Goal: Task Accomplishment & Management: Manage account settings

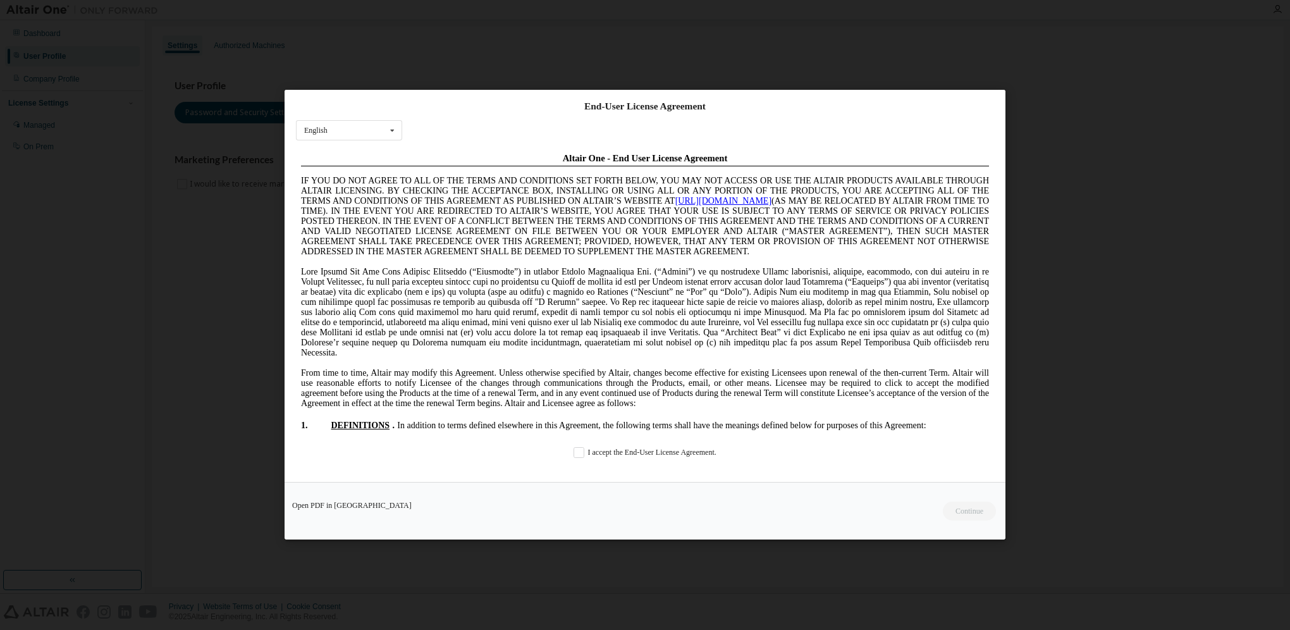
click at [972, 512] on div "Open PDF in New Tab Continue" at bounding box center [645, 512] width 721 height 58
click at [973, 512] on div "Open PDF in [GEOGRAPHIC_DATA] Continue" at bounding box center [645, 512] width 721 height 58
click at [1051, 430] on div "End-User License Agreement English English Chinese French German Japanese Korea…" at bounding box center [645, 315] width 1290 height 630
drag, startPoint x: 484, startPoint y: 547, endPoint x: 520, endPoint y: 541, distance: 36.4
click at [485, 547] on div "End-User License Agreement English English Chinese French German Japanese Korea…" at bounding box center [645, 315] width 1290 height 630
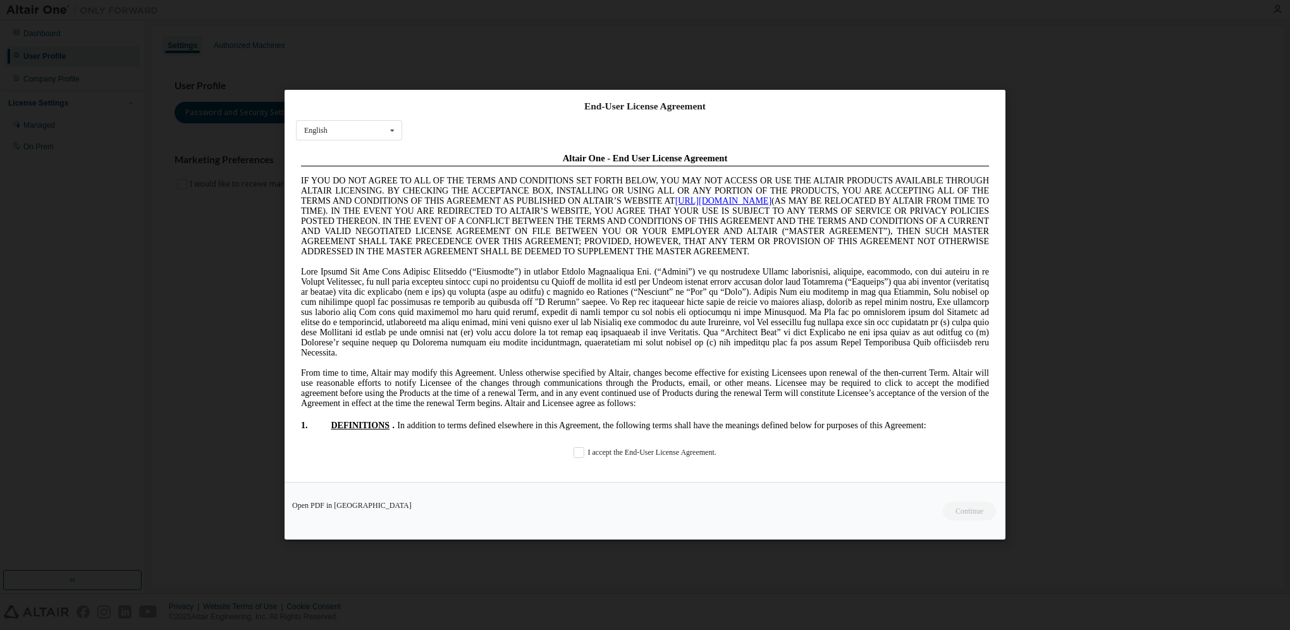
click at [949, 512] on div "Open PDF in New Tab Continue" at bounding box center [645, 512] width 721 height 58
click at [989, 498] on div "Open PDF in New Tab Continue" at bounding box center [645, 512] width 721 height 58
click at [1075, 189] on div "End-User License Agreement English English Chinese French German Japanese Korea…" at bounding box center [645, 315] width 1290 height 630
click at [1025, 196] on div "End-User License Agreement English English Chinese French German Japanese Korea…" at bounding box center [645, 315] width 1290 height 630
click at [337, 504] on link "Open PDF in New Tab" at bounding box center [352, 506] width 120 height 8
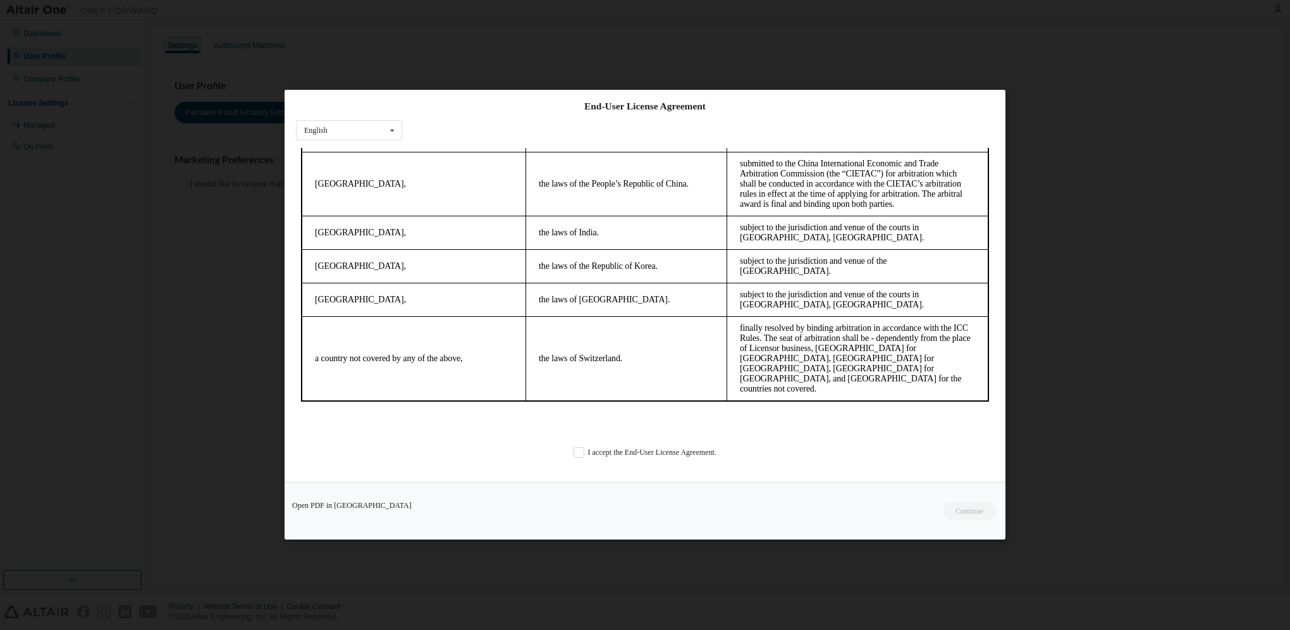
scroll to position [3317, 0]
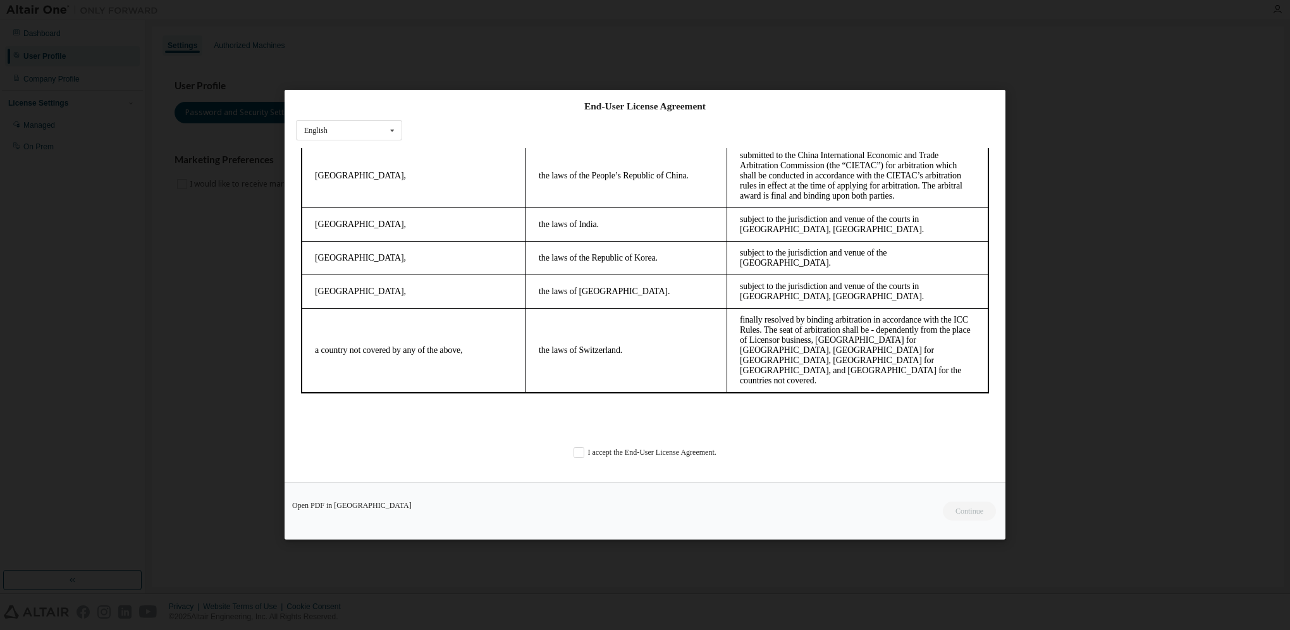
click at [938, 539] on div "Open PDF in New Tab Continue" at bounding box center [645, 512] width 721 height 58
click at [945, 551] on div "End-User License Agreement English English Chinese French German Japanese Korea…" at bounding box center [645, 315] width 1290 height 630
click at [1089, 270] on div "End-User License Agreement English English Chinese French German Japanese Korea…" at bounding box center [645, 315] width 1290 height 630
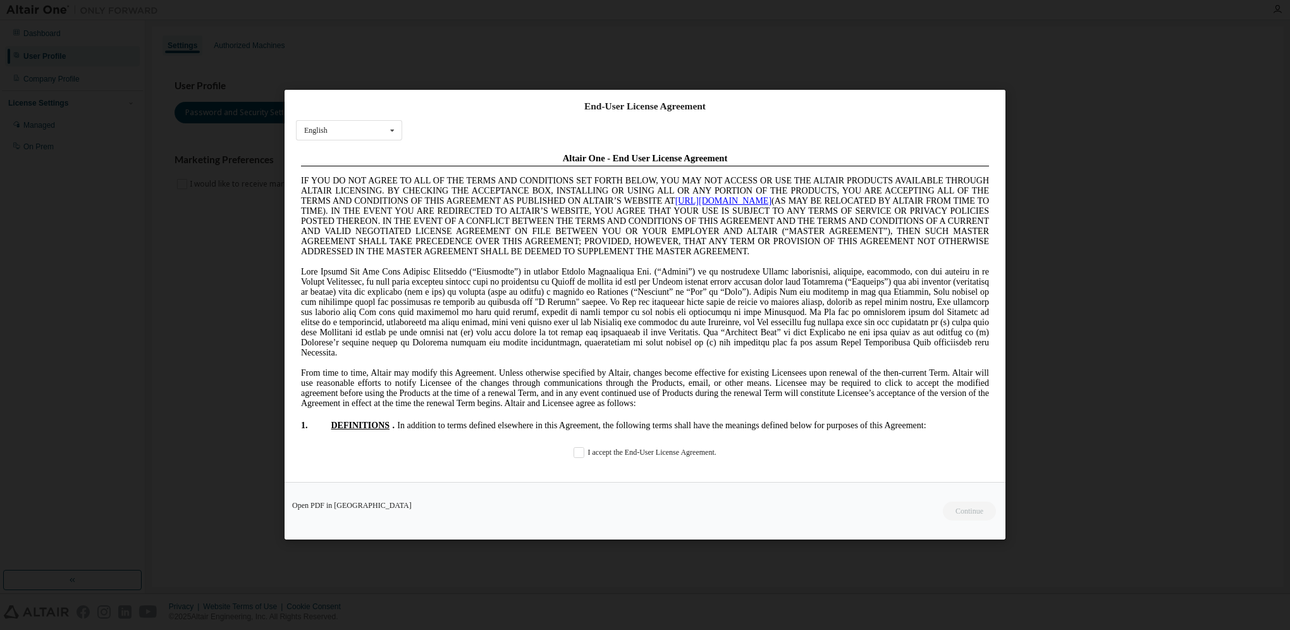
click at [694, 493] on div "Open PDF in New Tab Continue" at bounding box center [645, 512] width 721 height 58
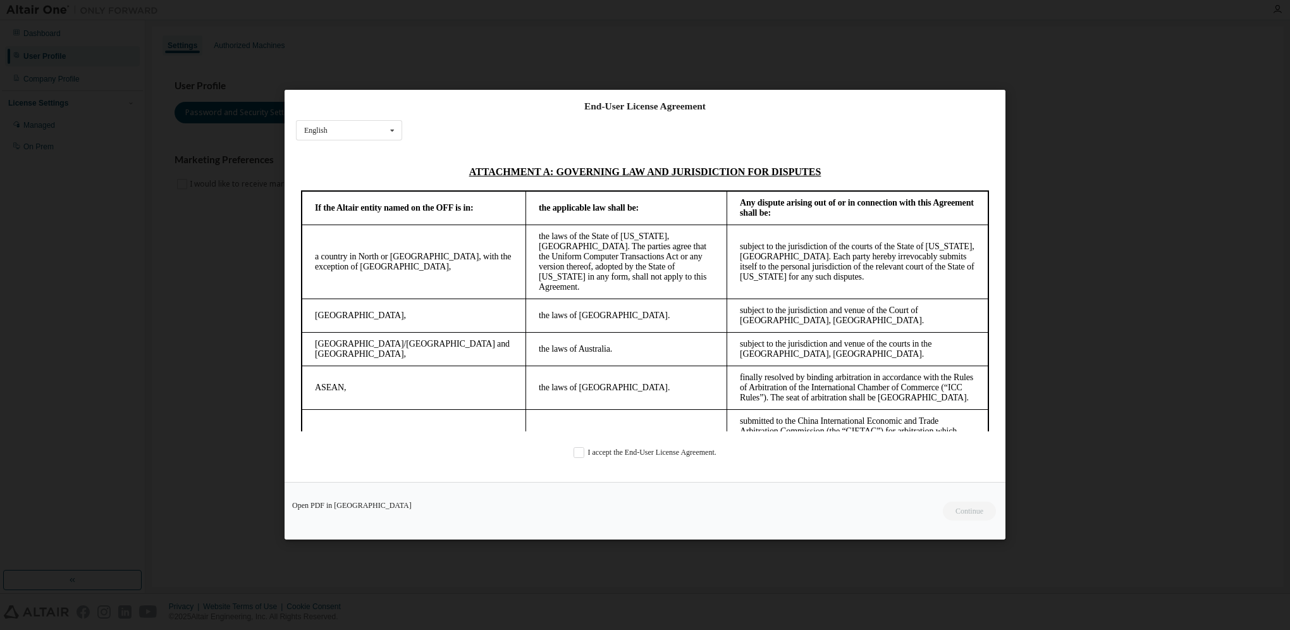
scroll to position [3317, 0]
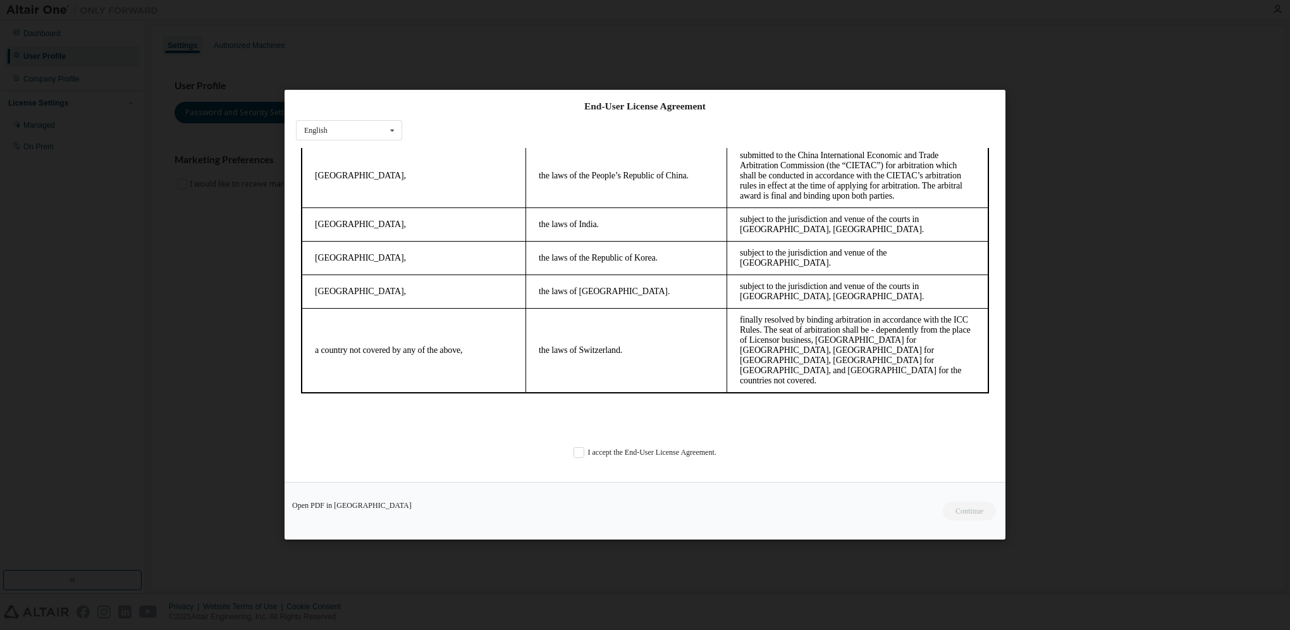
drag, startPoint x: 989, startPoint y: 169, endPoint x: 1293, endPoint y: 601, distance: 528.1
click at [580, 450] on label "I accept the End-User License Agreement." at bounding box center [645, 453] width 143 height 11
click at [970, 507] on button "Continue" at bounding box center [969, 511] width 54 height 19
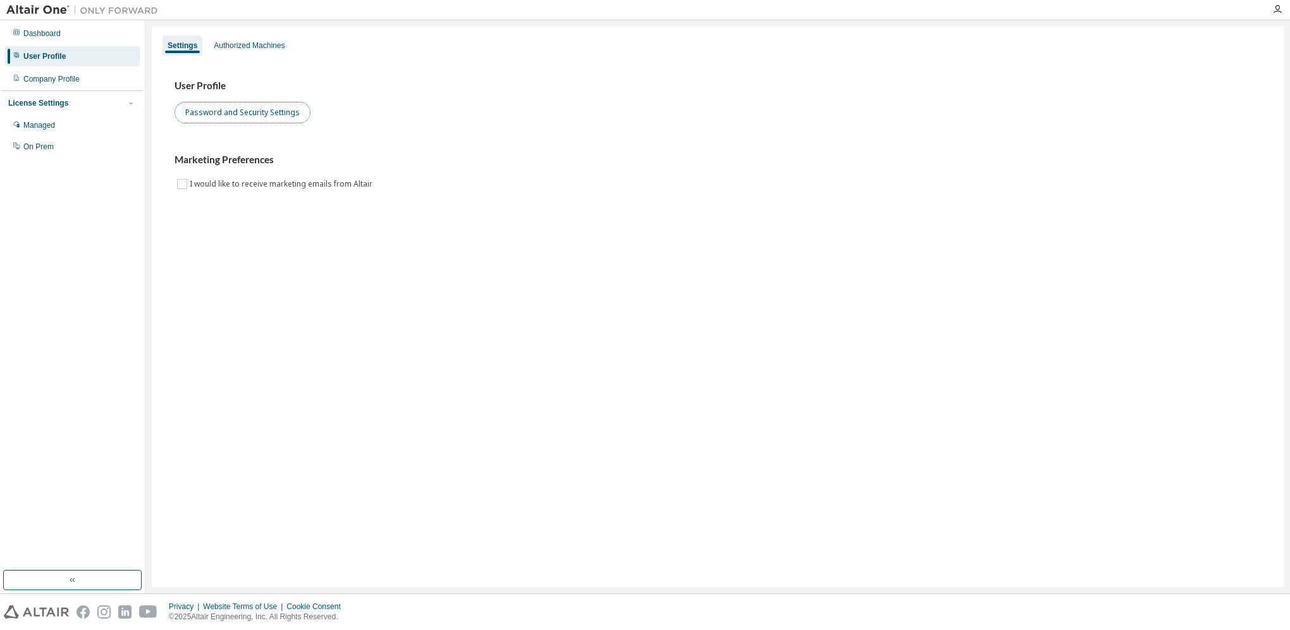
click at [258, 111] on button "Password and Security Settings" at bounding box center [243, 113] width 136 height 22
click at [245, 43] on div "Authorized Machines" at bounding box center [249, 45] width 71 height 10
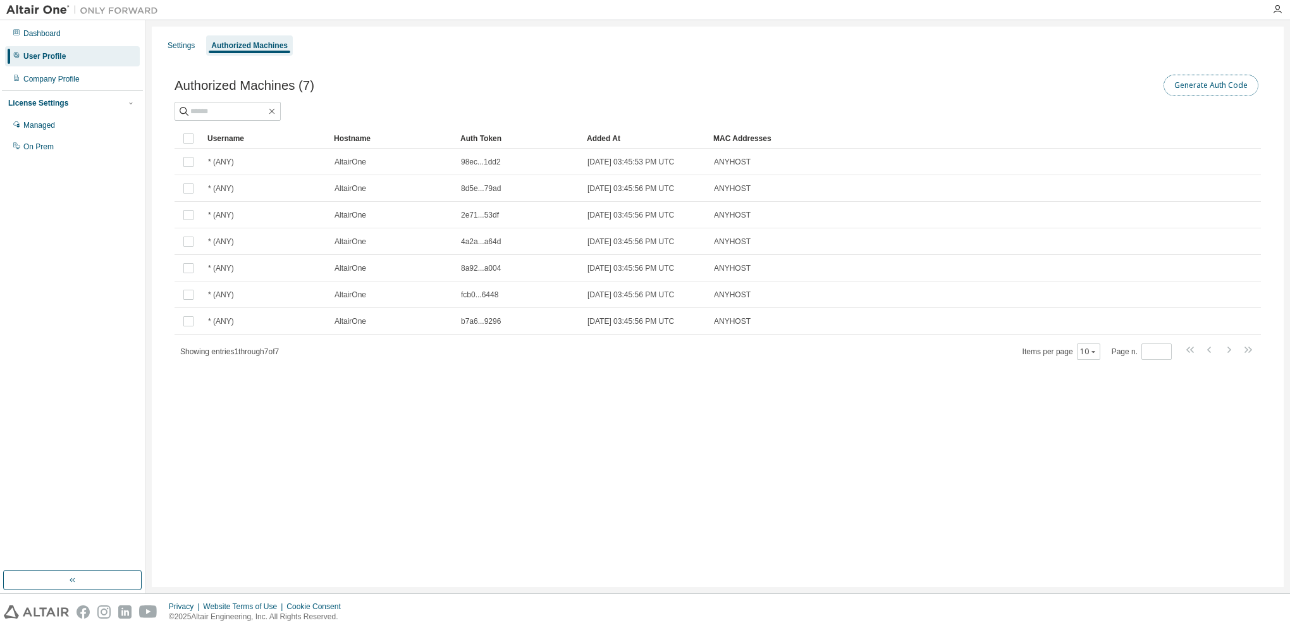
click at [1197, 81] on button "Generate Auth Code" at bounding box center [1211, 86] width 95 height 22
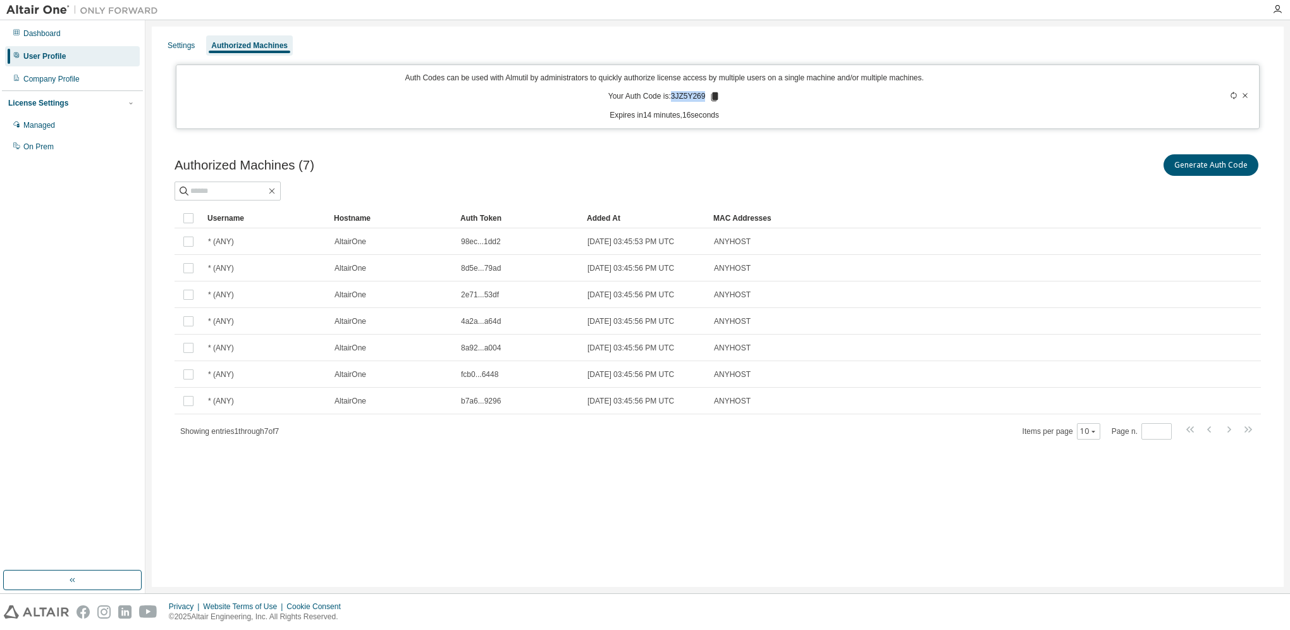
drag, startPoint x: 671, startPoint y: 95, endPoint x: 708, endPoint y: 94, distance: 36.7
click at [708, 94] on p "Your Auth Code is: 3JZ5Y269" at bounding box center [665, 96] width 113 height 11
copy p "3JZ5Y269"
click at [12, 610] on img at bounding box center [36, 611] width 65 height 13
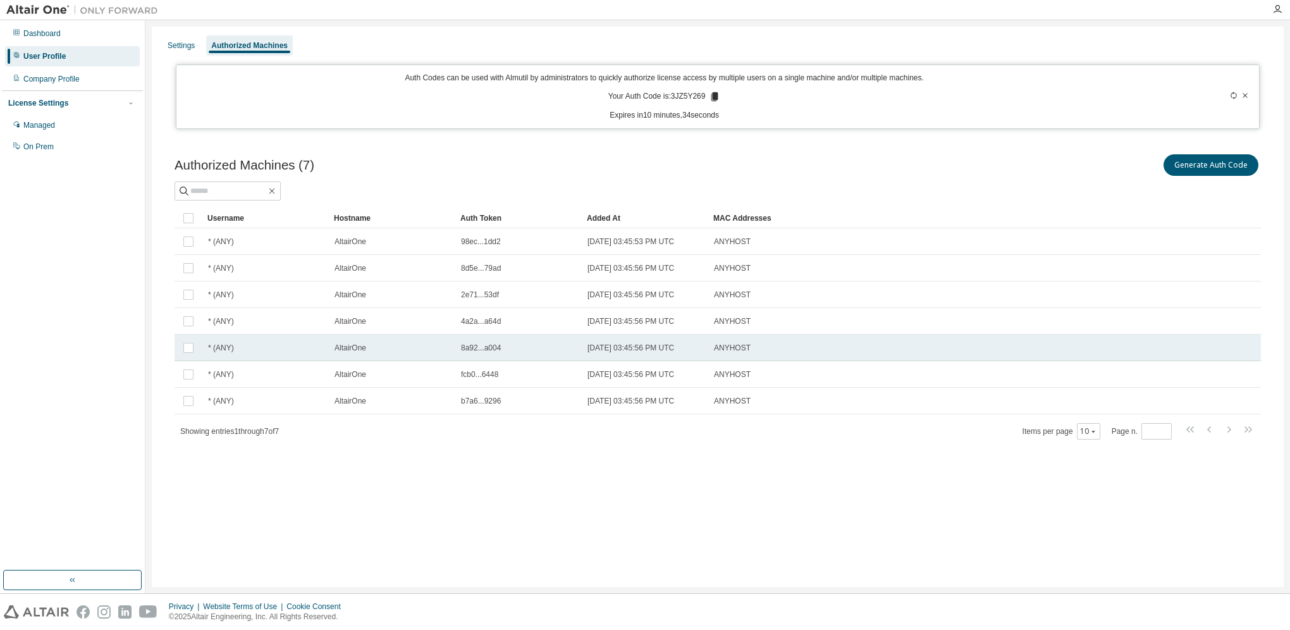
click at [955, 343] on div "ANYHOST" at bounding box center [921, 348] width 414 height 10
click at [71, 576] on icon "button" at bounding box center [73, 580] width 10 height 10
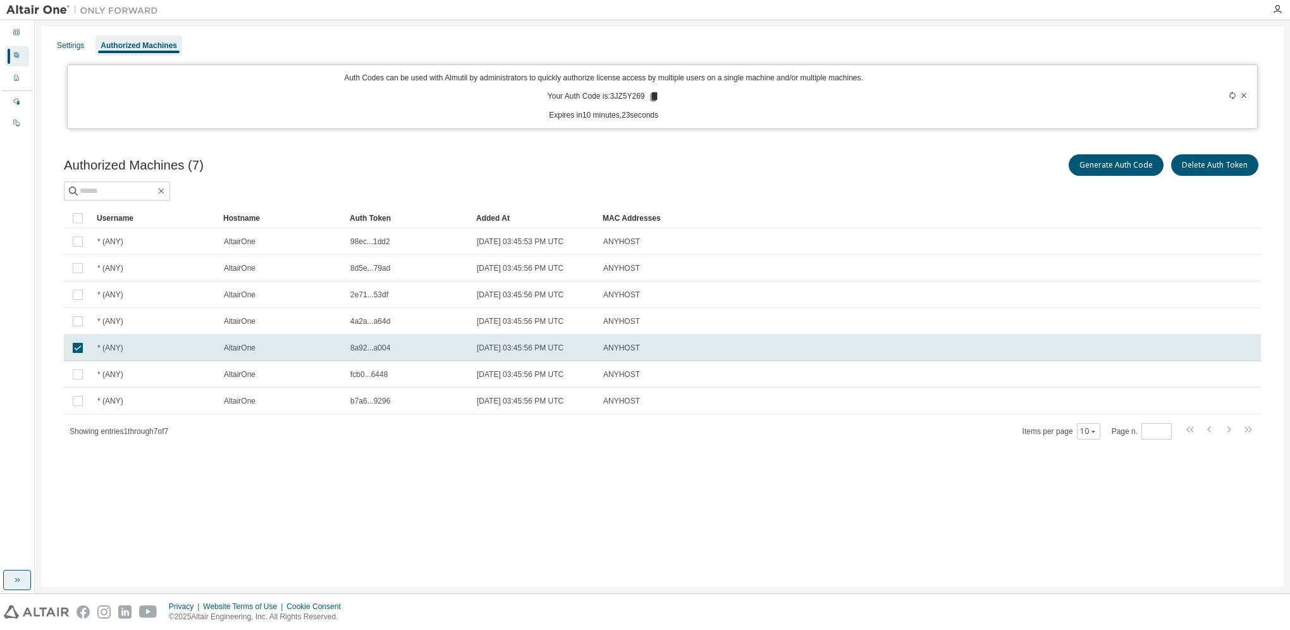
click at [982, 510] on div "Settings Authorized Machines Auth Codes can be used with Almutil by administrat…" at bounding box center [662, 307] width 1243 height 560
click at [17, 33] on icon at bounding box center [17, 32] width 8 height 8
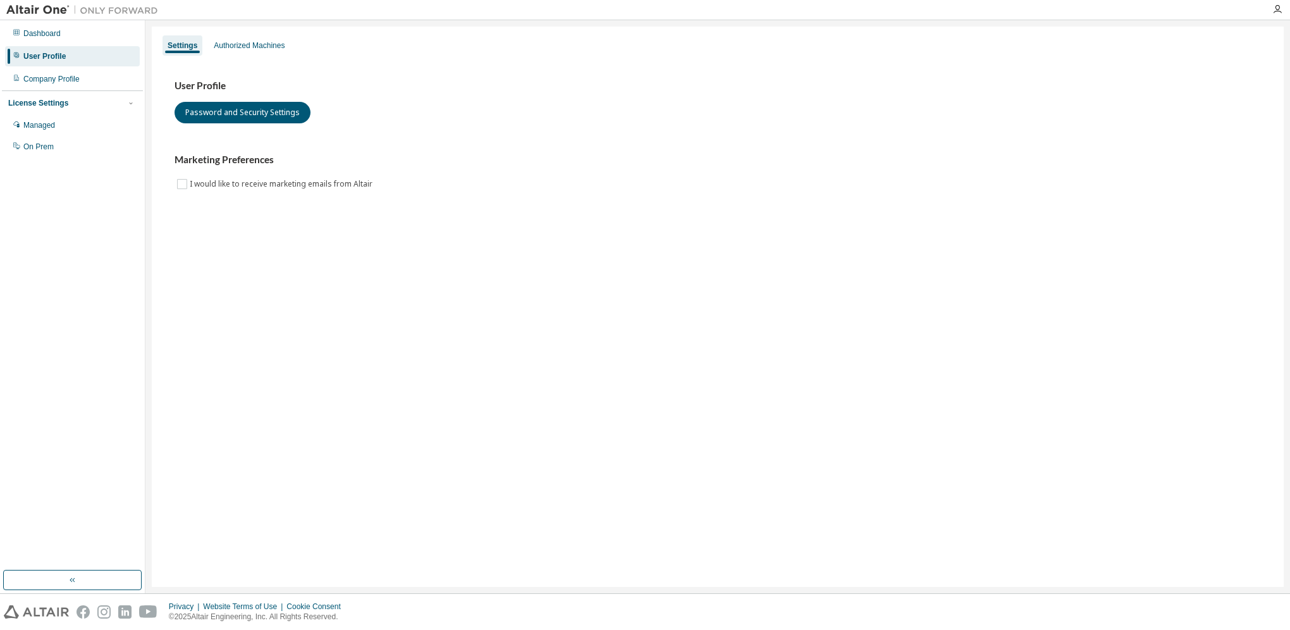
click at [59, 54] on div "User Profile" at bounding box center [44, 56] width 42 height 10
click at [247, 42] on div "Authorized Machines" at bounding box center [249, 45] width 71 height 10
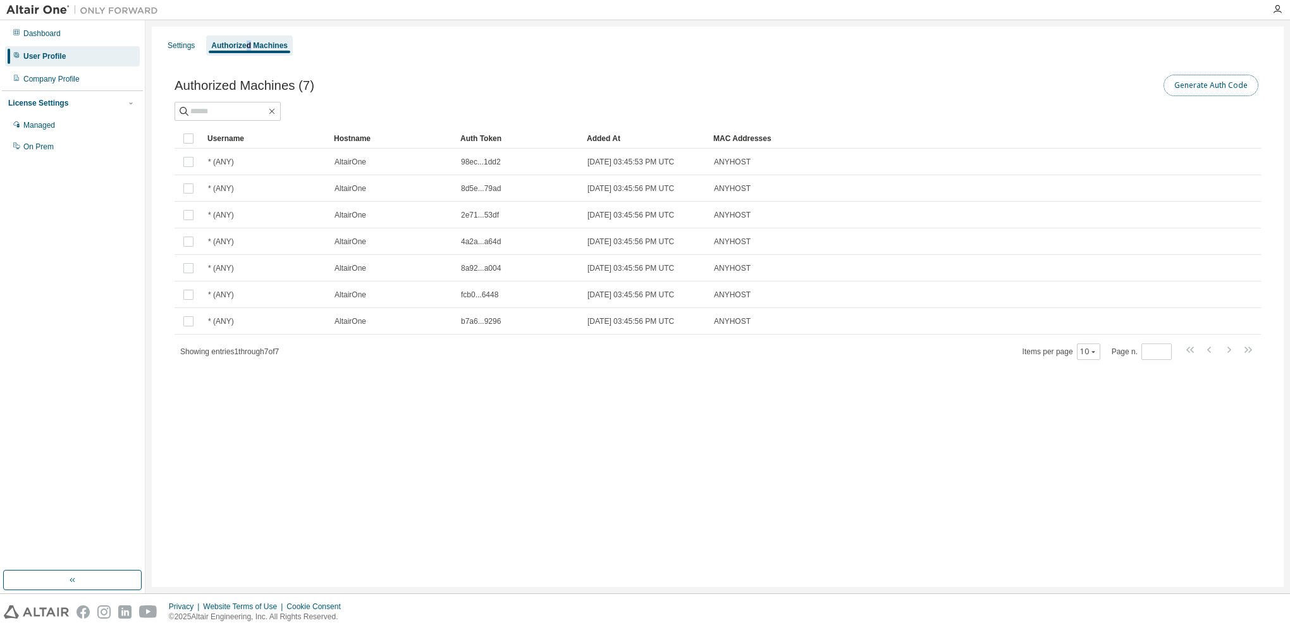
click at [1222, 87] on button "Generate Auth Code" at bounding box center [1211, 86] width 95 height 22
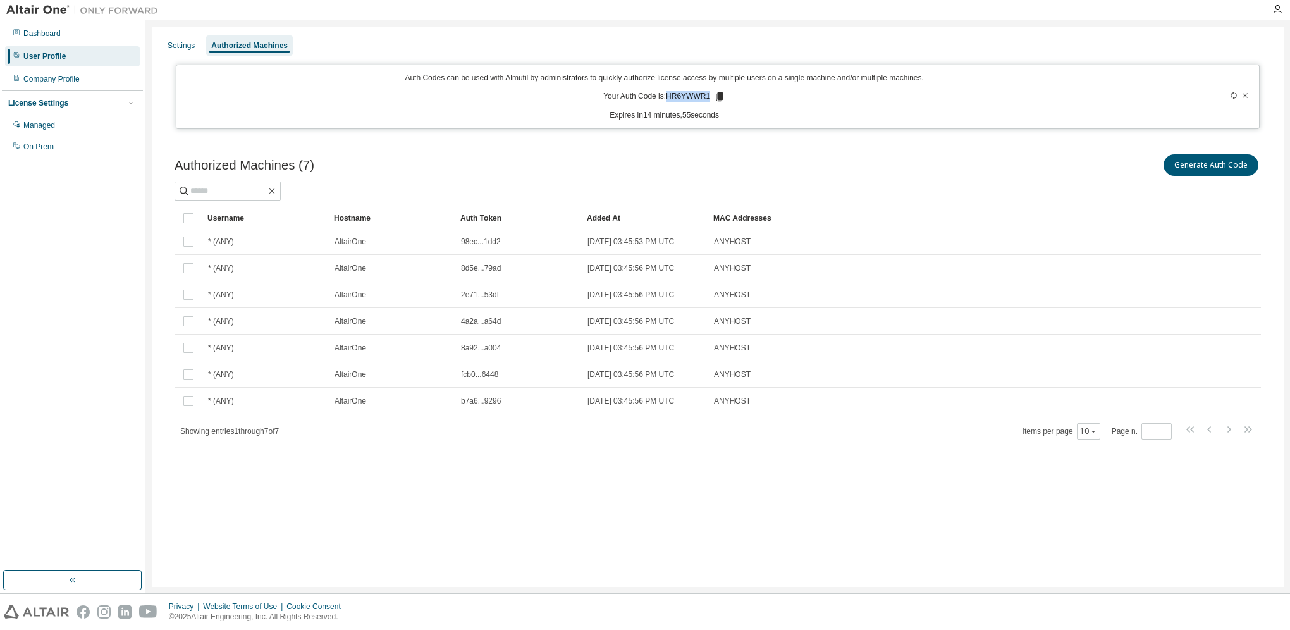
drag, startPoint x: 669, startPoint y: 96, endPoint x: 710, endPoint y: 96, distance: 41.1
click at [710, 96] on p "Your Auth Code is: HR6YWWR1" at bounding box center [664, 96] width 122 height 11
copy p "HR6YWWR1"
click at [58, 104] on div "License Settings" at bounding box center [38, 103] width 60 height 10
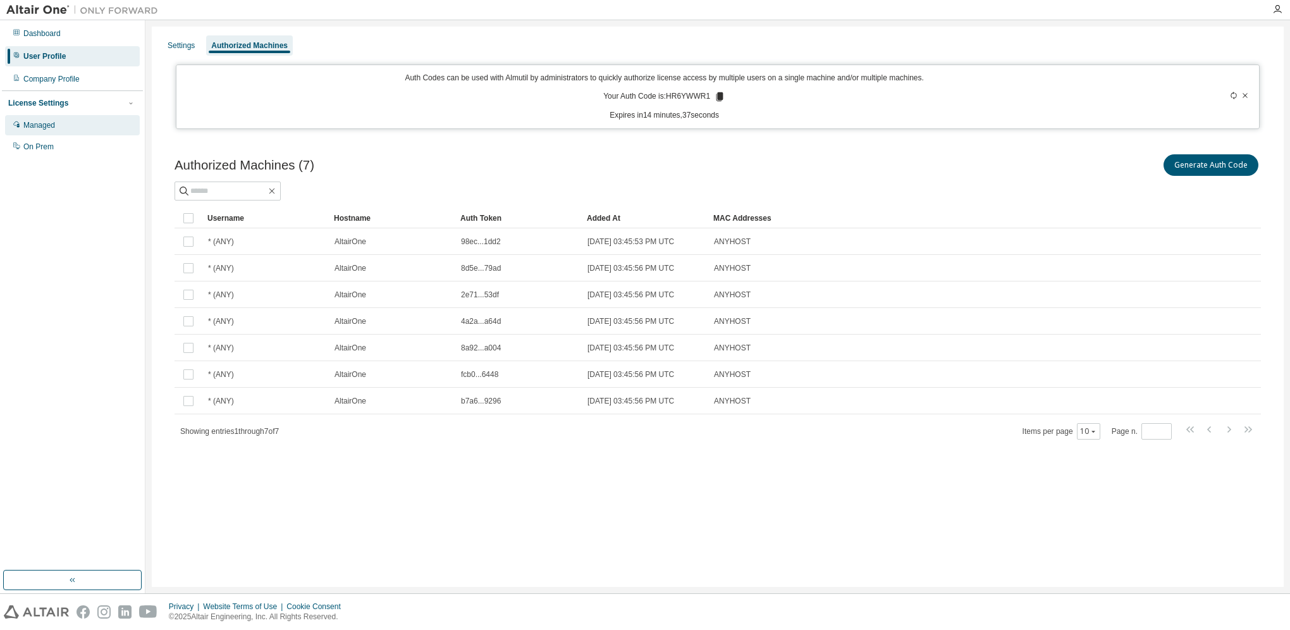
click at [31, 127] on div "Managed" at bounding box center [39, 125] width 32 height 10
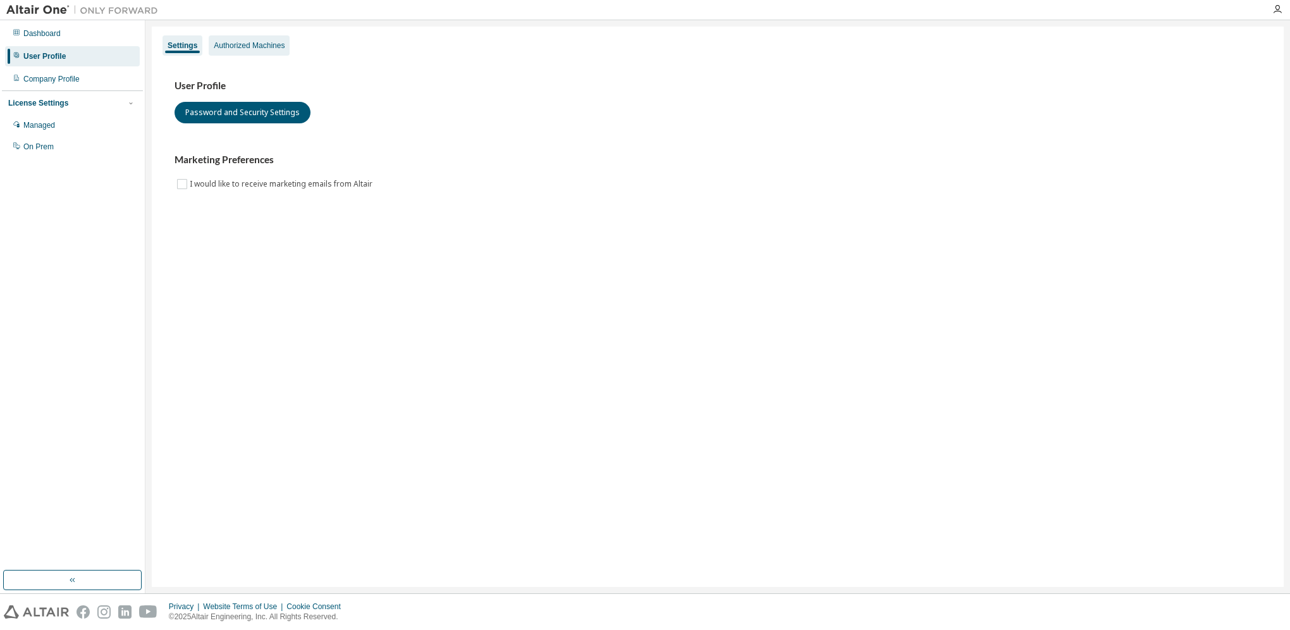
click at [271, 46] on div "Authorized Machines" at bounding box center [249, 45] width 71 height 10
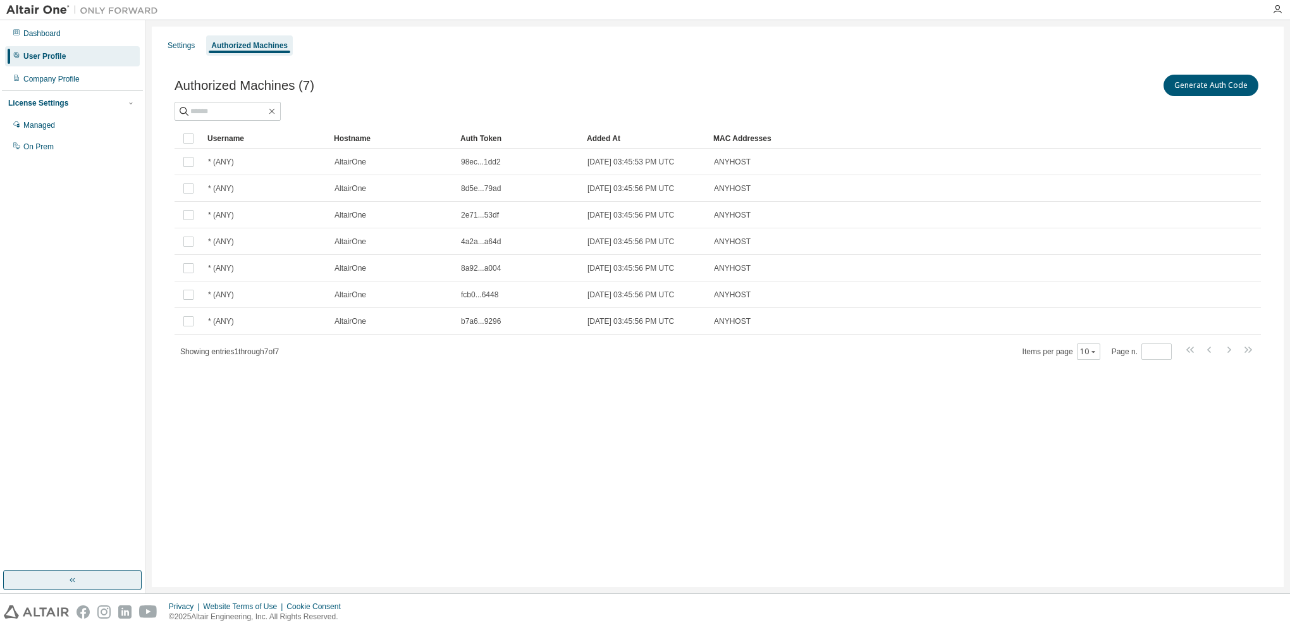
click at [78, 577] on button "button" at bounding box center [72, 580] width 139 height 20
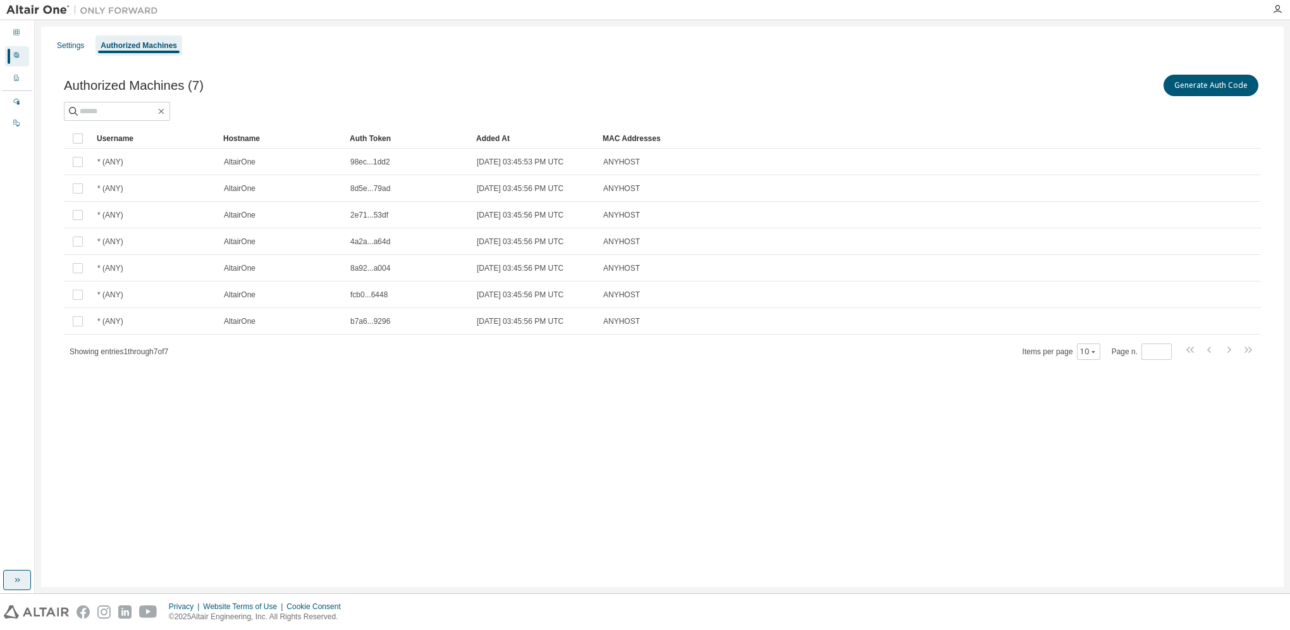
click at [15, 578] on icon "button" at bounding box center [17, 580] width 10 height 10
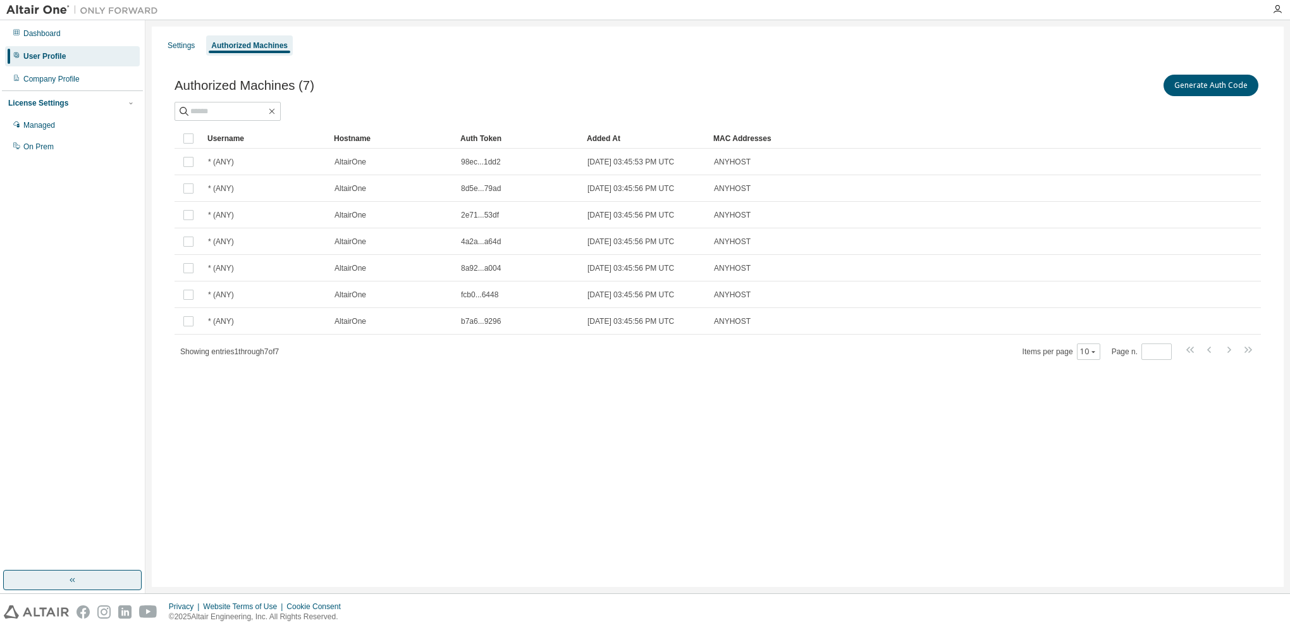
click at [924, 422] on div "Settings Authorized Machines Authorized Machines (7) Generate Auth Code Clear L…" at bounding box center [718, 307] width 1132 height 560
click at [931, 416] on div "Settings Authorized Machines Authorized Machines (7) Generate Auth Code Clear L…" at bounding box center [718, 307] width 1132 height 560
click at [571, 519] on div "Settings Authorized Machines Authorized Machines (7) Generate Auth Code Clear L…" at bounding box center [718, 307] width 1132 height 560
click at [504, 402] on div "Settings Authorized Machines Authorized Machines (7) Generate Auth Code Clear L…" at bounding box center [718, 307] width 1132 height 560
click at [353, 438] on div "Settings Authorized Machines Authorized Machines (7) Generate Auth Code Clear L…" at bounding box center [718, 307] width 1132 height 560
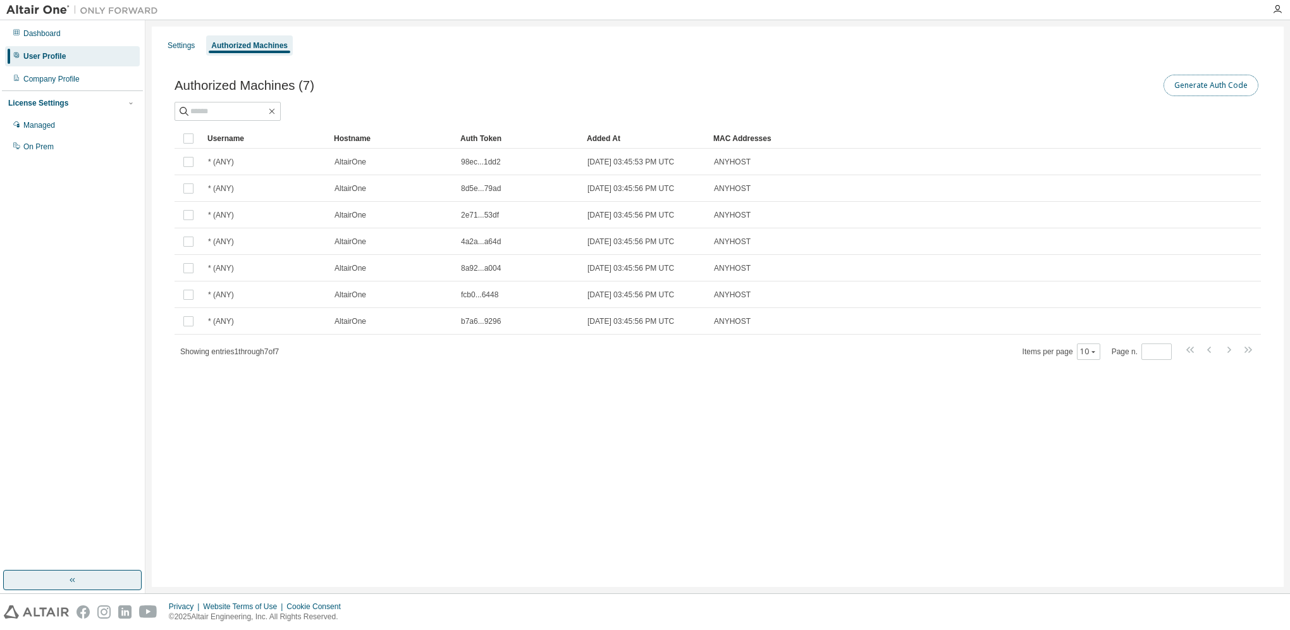
click at [1198, 78] on button "Generate Auth Code" at bounding box center [1211, 86] width 95 height 22
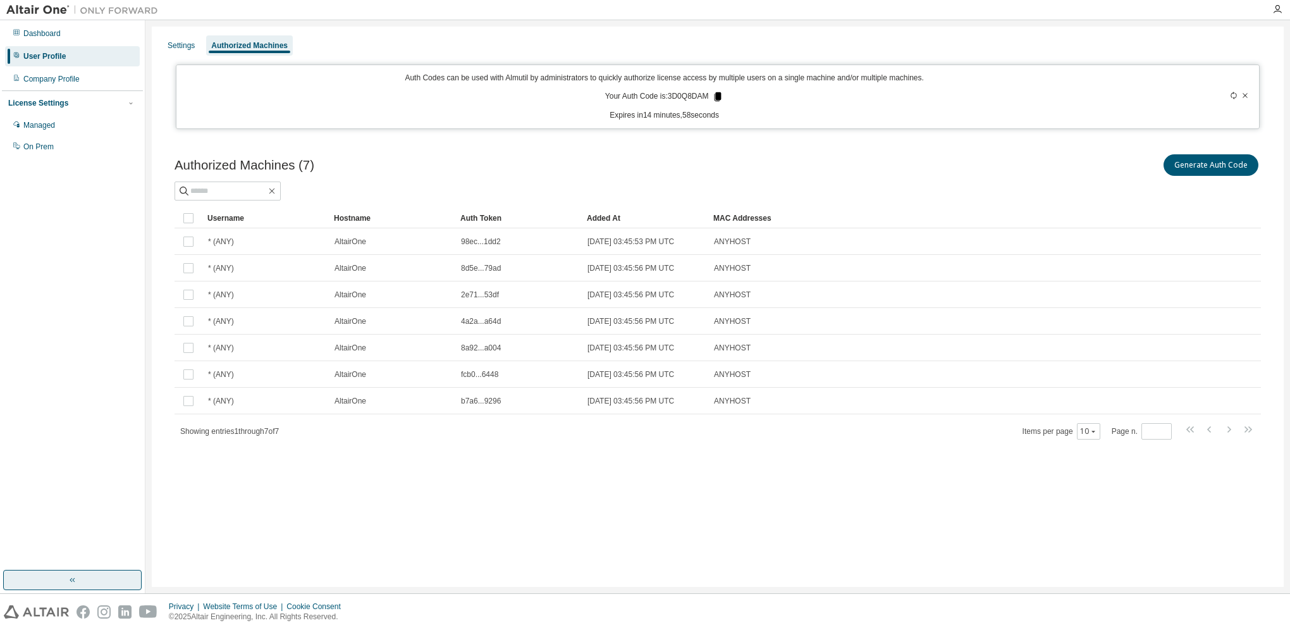
click at [719, 96] on icon at bounding box center [718, 96] width 7 height 9
click at [722, 98] on icon at bounding box center [717, 96] width 11 height 11
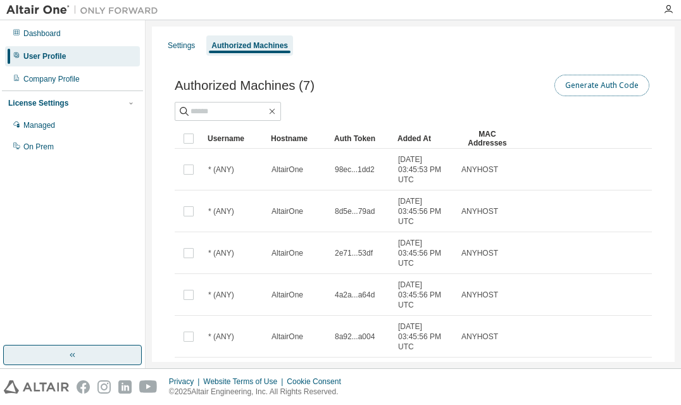
click at [593, 89] on button "Generate Auth Code" at bounding box center [601, 86] width 95 height 22
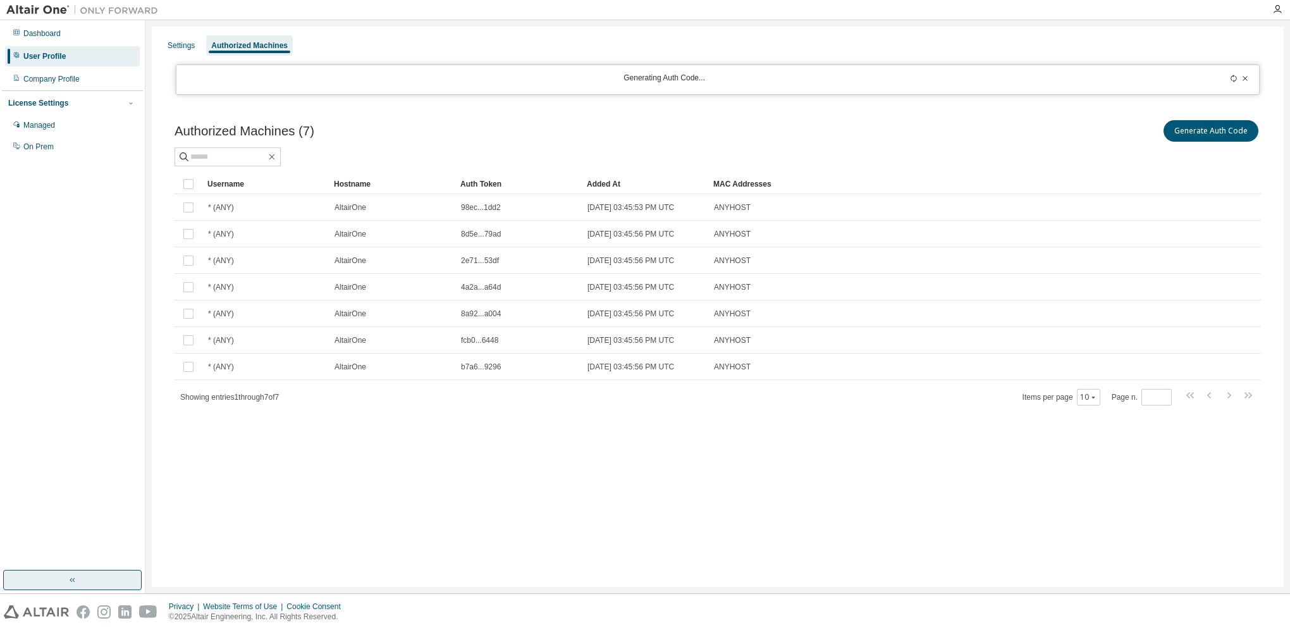
click at [1237, 78] on icon at bounding box center [1234, 79] width 8 height 8
click at [1230, 77] on div at bounding box center [1198, 80] width 107 height 14
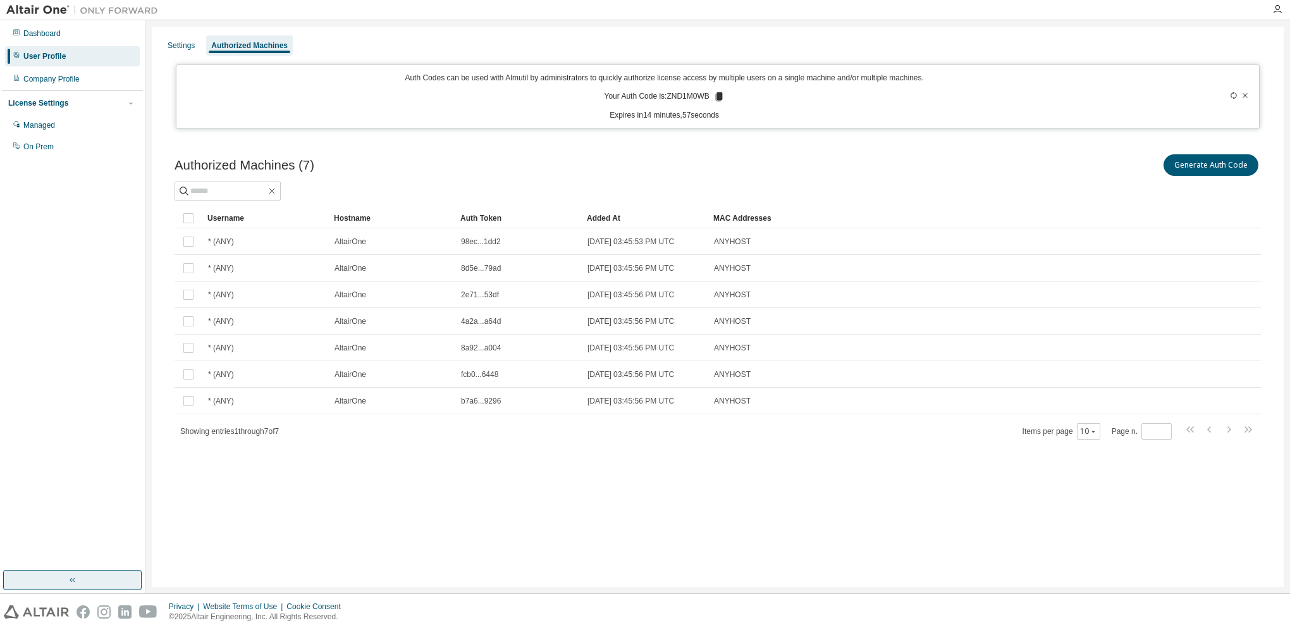
click at [719, 95] on icon at bounding box center [718, 96] width 7 height 9
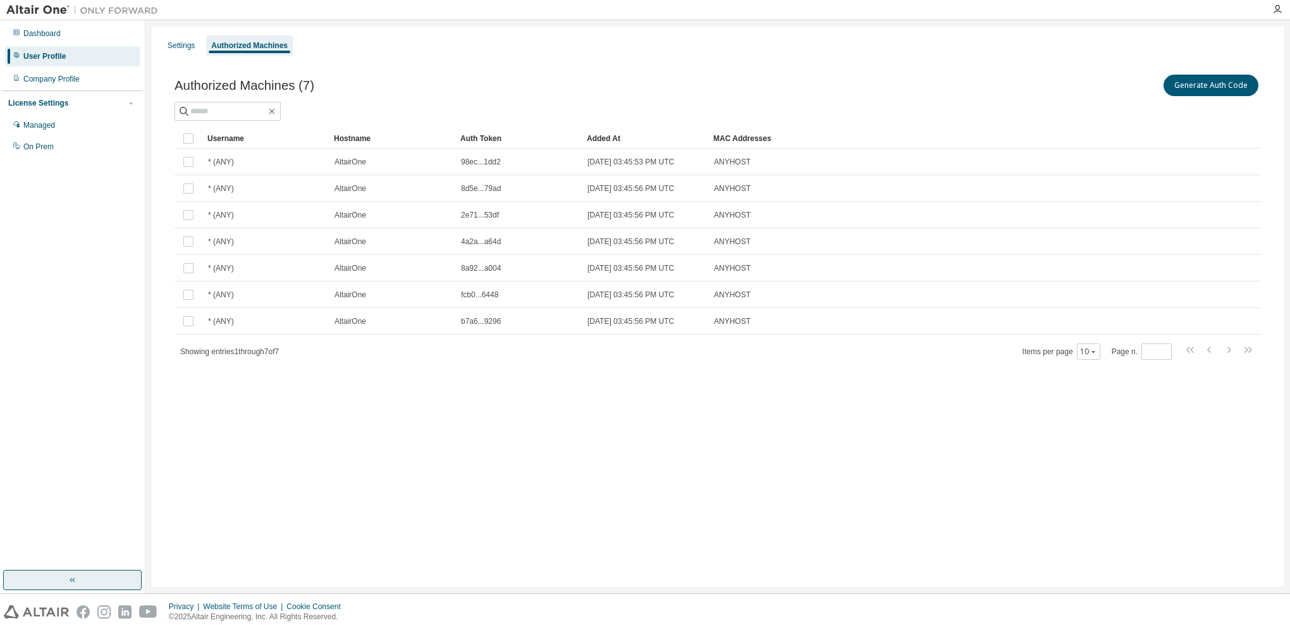
drag, startPoint x: 680, startPoint y: 564, endPoint x: 683, endPoint y: 557, distance: 8.2
click at [681, 560] on div "Settings Authorized Machines Authorized Machines (7) Generate Auth Code Clear L…" at bounding box center [718, 307] width 1132 height 560
